Goal: Communication & Community: Participate in discussion

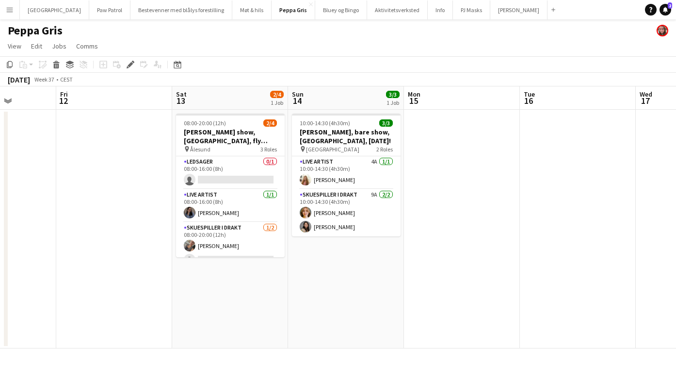
scroll to position [0, 232]
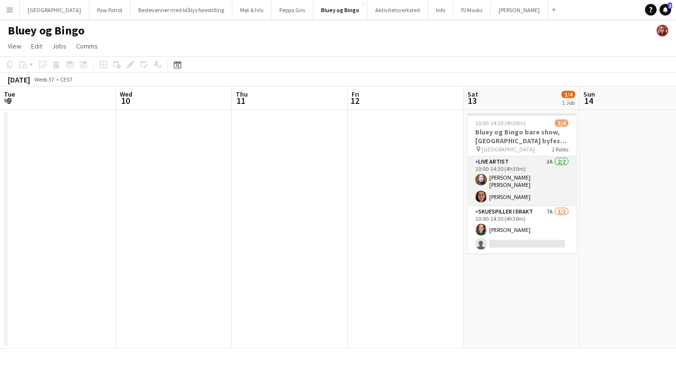
scroll to position [0, 334]
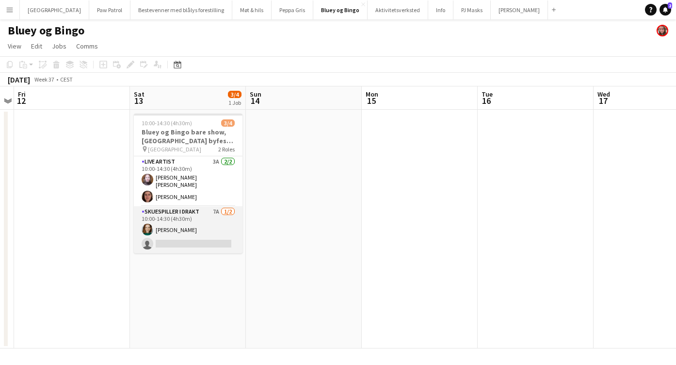
click at [183, 214] on app-card-role "Skuespiller i drakt 7A 1/2 10:00-14:30 (4h30m) Susanne Olsen single-neutral-act…" at bounding box center [188, 229] width 109 height 47
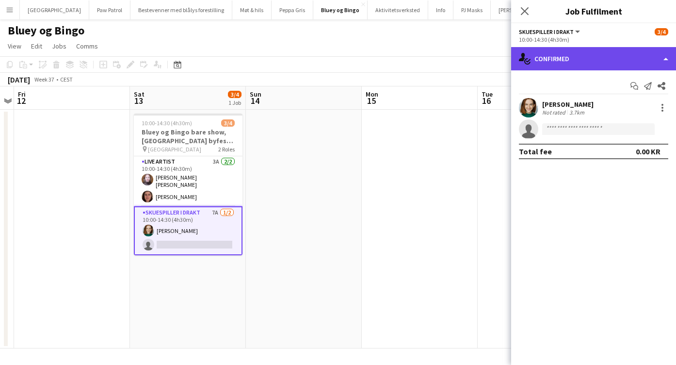
click at [550, 59] on div "single-neutral-actions-check-2 Confirmed" at bounding box center [593, 58] width 165 height 23
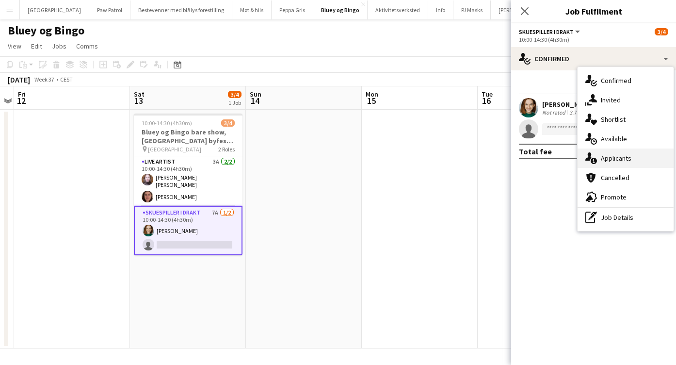
click at [616, 156] on div "single-neutral-actions-information Applicants" at bounding box center [626, 157] width 96 height 19
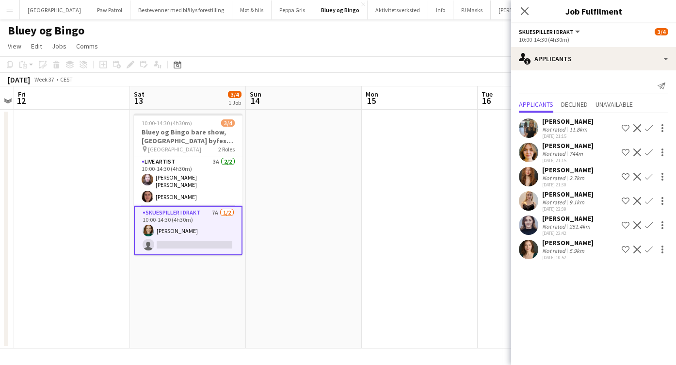
click at [651, 198] on app-icon "Confirm" at bounding box center [649, 201] width 8 height 8
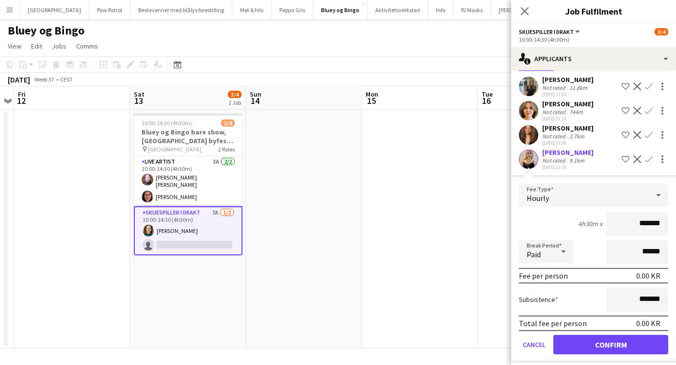
scroll to position [97, 0]
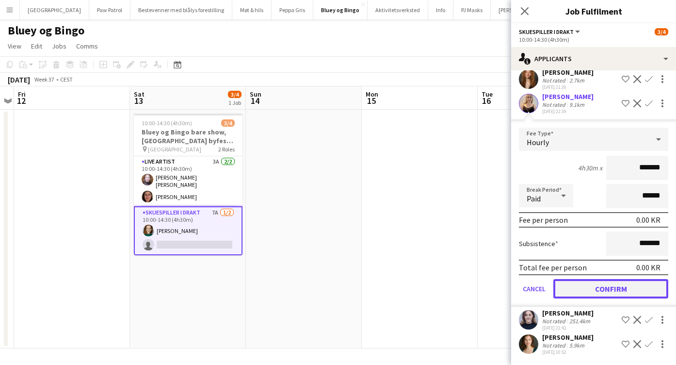
click at [612, 289] on button "Confirm" at bounding box center [610, 288] width 115 height 19
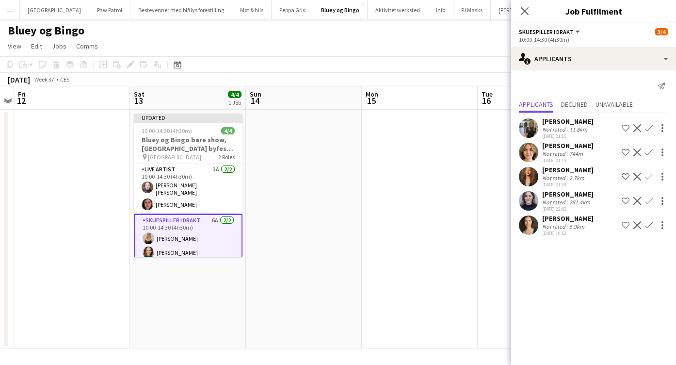
scroll to position [0, 0]
click at [523, 9] on icon at bounding box center [524, 10] width 9 height 9
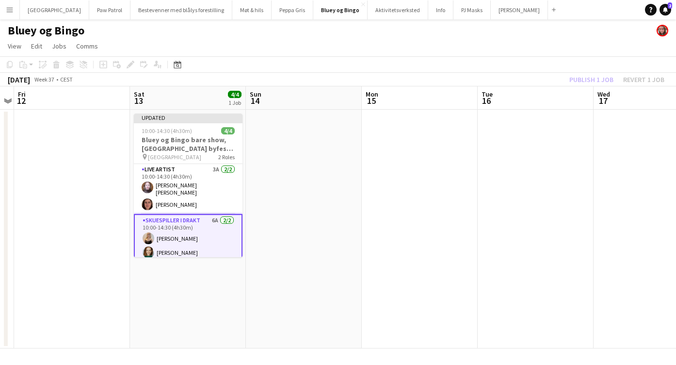
click at [580, 80] on div "Publish 1 job Revert 1 job" at bounding box center [617, 79] width 118 height 13
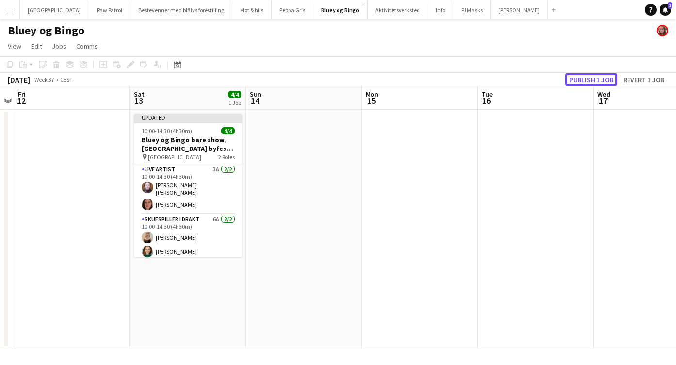
click at [580, 80] on button "Publish 1 job" at bounding box center [591, 79] width 52 height 13
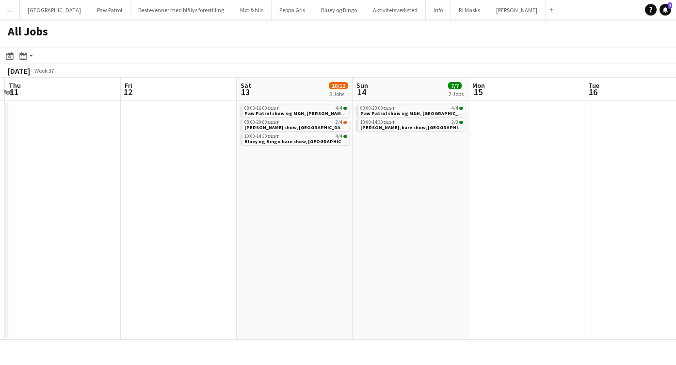
scroll to position [0, 346]
click at [271, 110] on span "Paw Patrol show og M&H, [PERSON_NAME], overnatting fra fredag til lørdag" at bounding box center [331, 113] width 181 height 6
click at [264, 113] on span "Paw Patrol show og M&H, [PERSON_NAME], overnatting fra fredag til lørdag" at bounding box center [331, 113] width 181 height 6
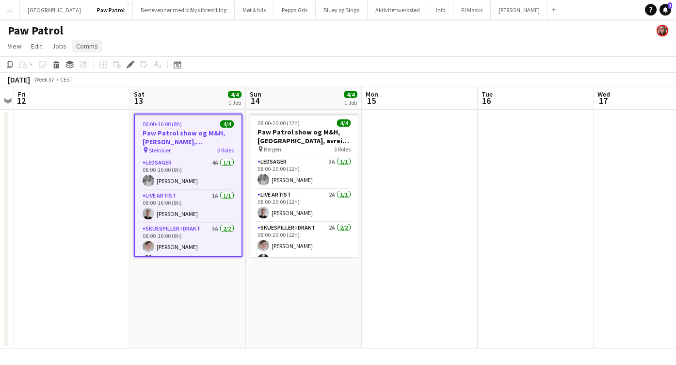
click at [88, 46] on span "Comms" at bounding box center [87, 46] width 22 height 9
click at [100, 90] on span "Create chat" at bounding box center [97, 87] width 34 height 9
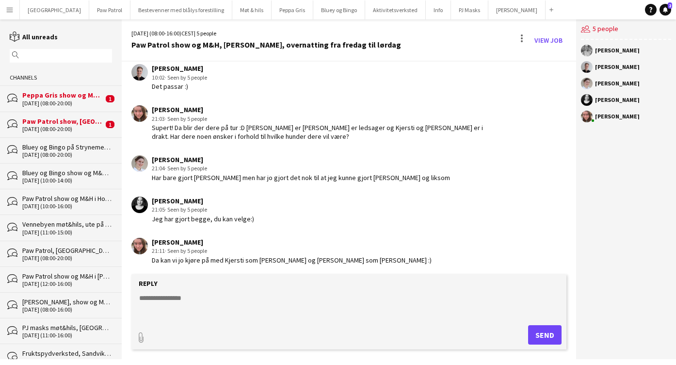
scroll to position [244, 0]
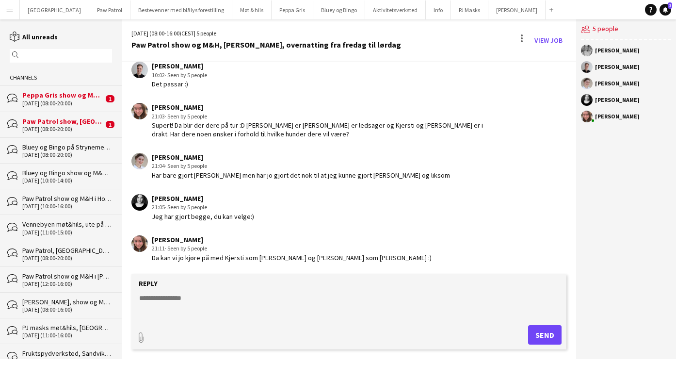
click at [190, 305] on textarea at bounding box center [350, 305] width 425 height 25
type textarea "**********"
click at [537, 338] on button "Send" at bounding box center [544, 334] width 33 height 19
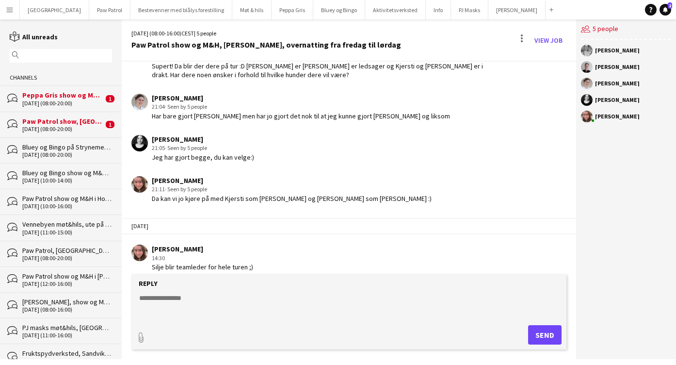
click at [44, 129] on div "06-09-2025 (08:00-20:00)" at bounding box center [62, 129] width 81 height 7
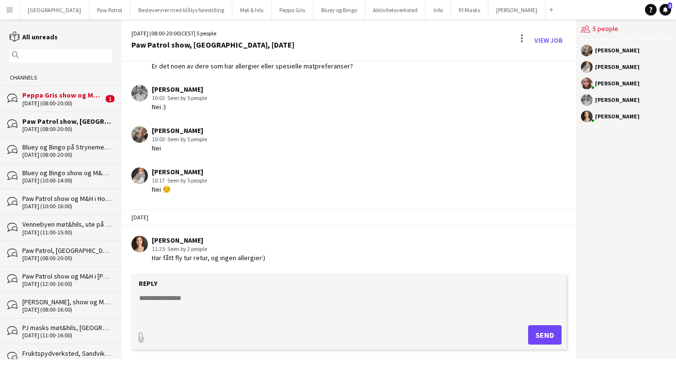
scroll to position [1113, 0]
click at [55, 97] on div "Peppa Gris show og M&H, Sandnes lørdag 30. august" at bounding box center [62, 95] width 81 height 9
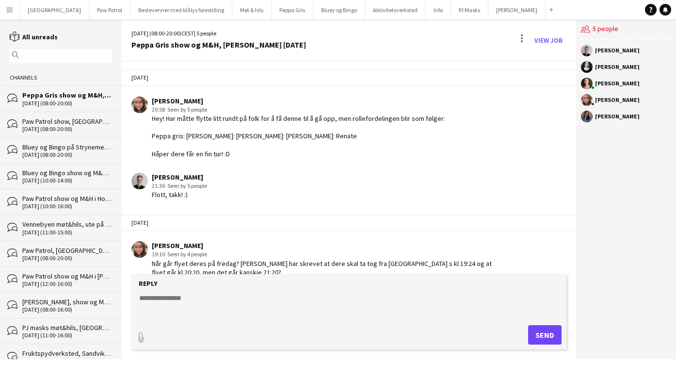
scroll to position [301, 0]
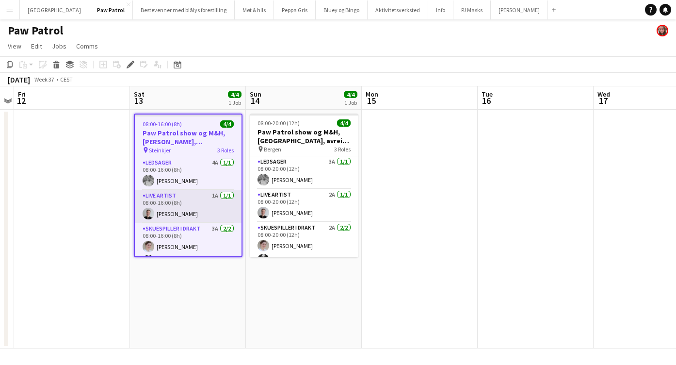
scroll to position [14, 0]
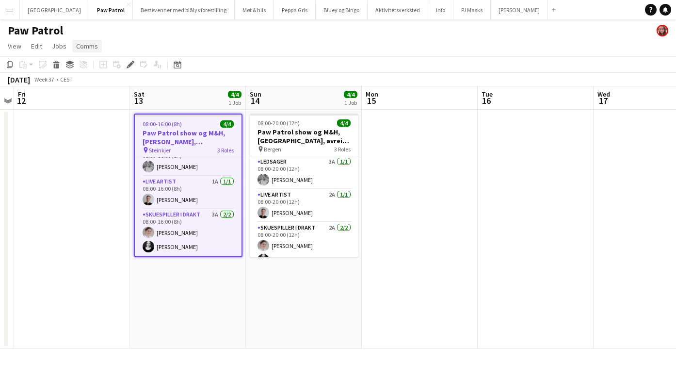
click at [86, 45] on span "Comms" at bounding box center [87, 46] width 22 height 9
click at [92, 85] on span "Create chat" at bounding box center [97, 87] width 34 height 9
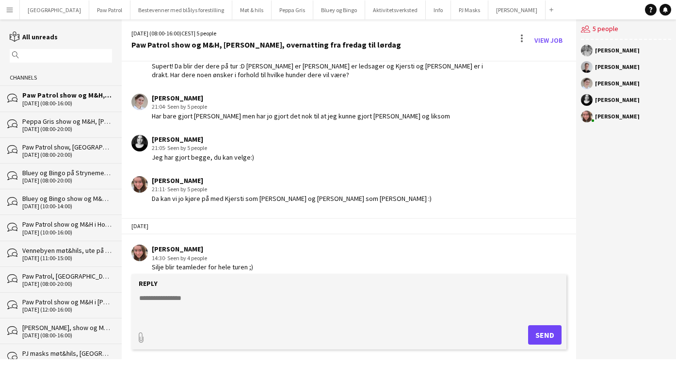
scroll to position [312, 0]
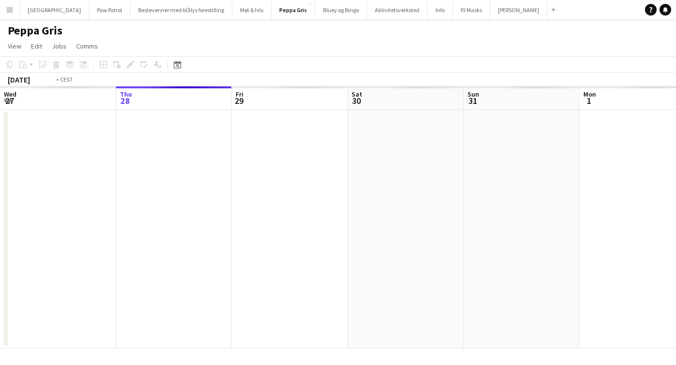
scroll to position [0, 334]
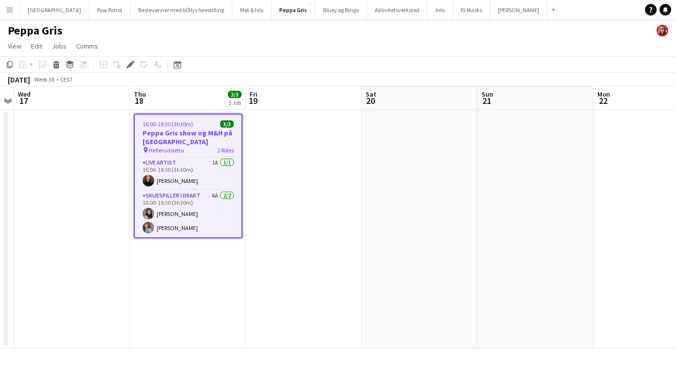
click at [16, 12] on button "Menu" at bounding box center [9, 9] width 19 height 19
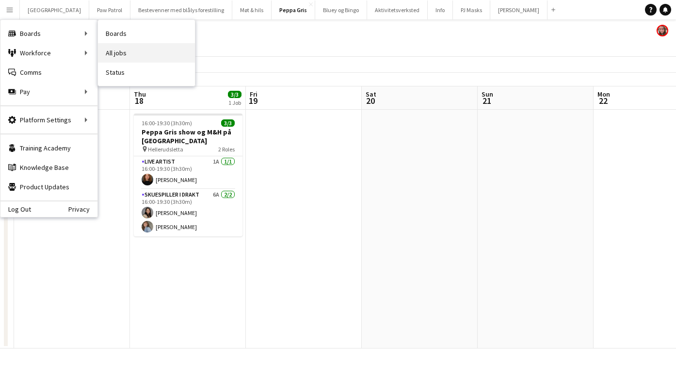
click at [113, 52] on link "All jobs" at bounding box center [146, 52] width 97 height 19
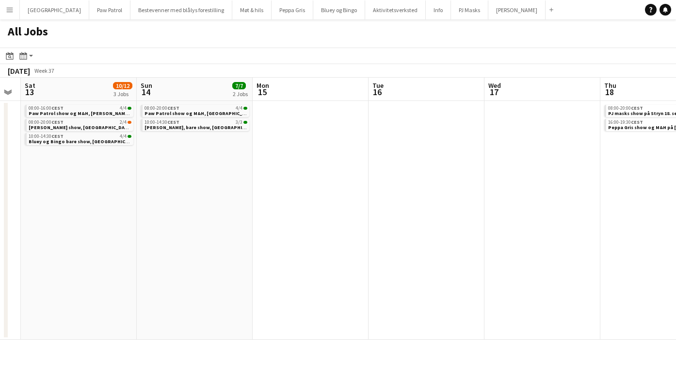
scroll to position [0, 279]
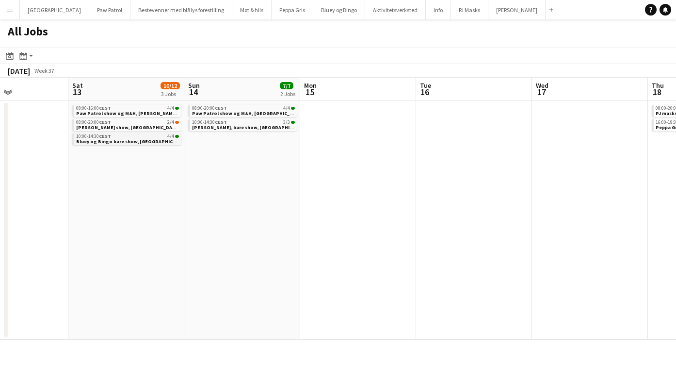
click at [117, 140] on span "Bluey og Bingo bare show, Oslo byfest, 13. september" at bounding box center [149, 141] width 147 height 6
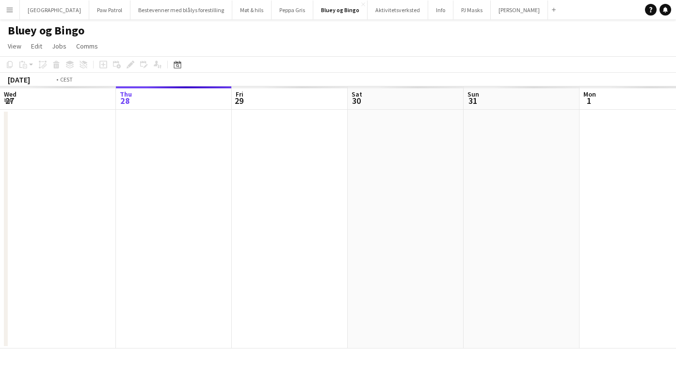
scroll to position [0, 334]
